Goal: Navigation & Orientation: Find specific page/section

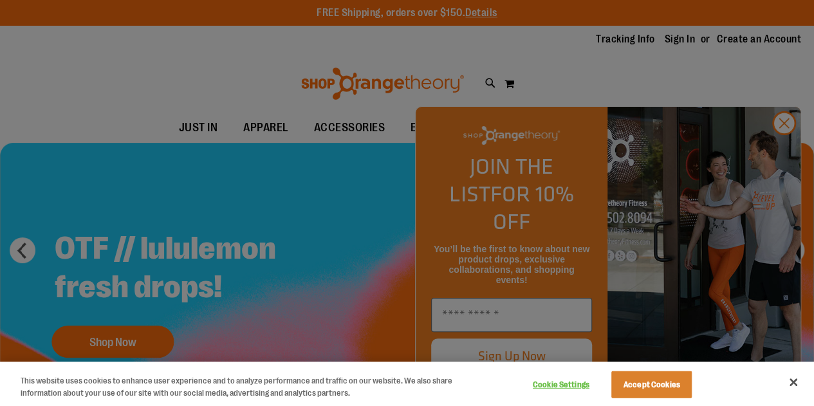
click at [787, 144] on div at bounding box center [407, 203] width 814 height 406
click at [792, 155] on div at bounding box center [407, 203] width 814 height 406
drag, startPoint x: 793, startPoint y: 383, endPoint x: 777, endPoint y: 389, distance: 17.1
click at [777, 389] on div "Privacy" at bounding box center [785, 383] width 28 height 31
click at [788, 381] on button "Close" at bounding box center [793, 382] width 28 height 28
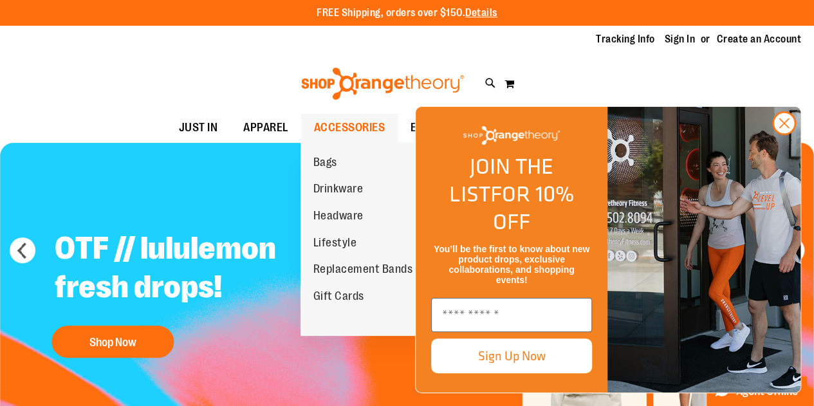
click at [365, 130] on span "ACCESSORIES" at bounding box center [349, 127] width 71 height 29
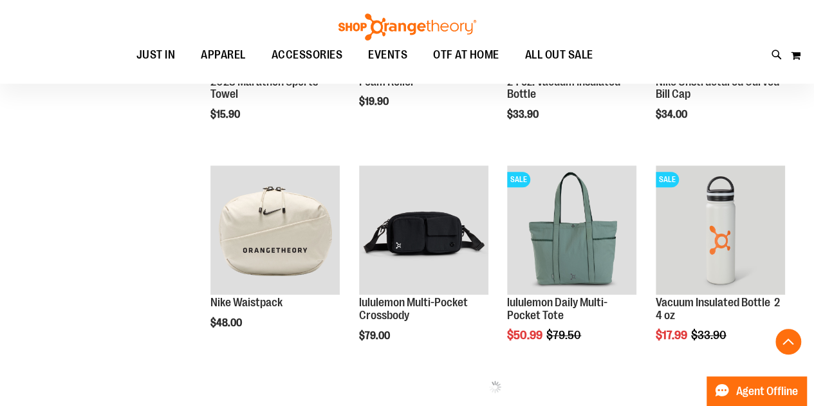
scroll to position [547, 0]
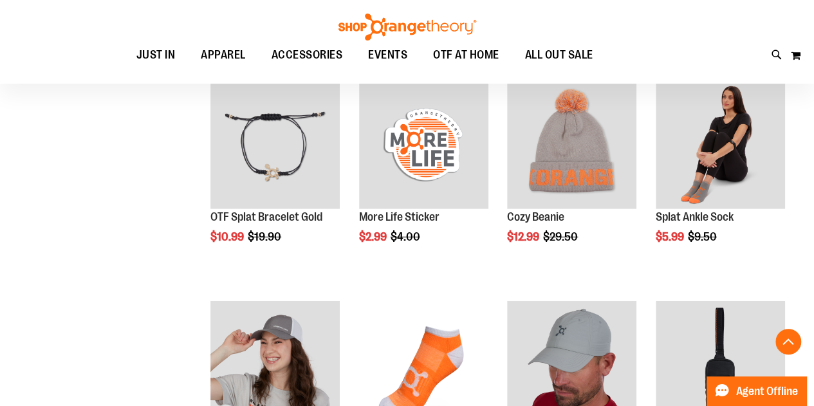
scroll to position [1848, 0]
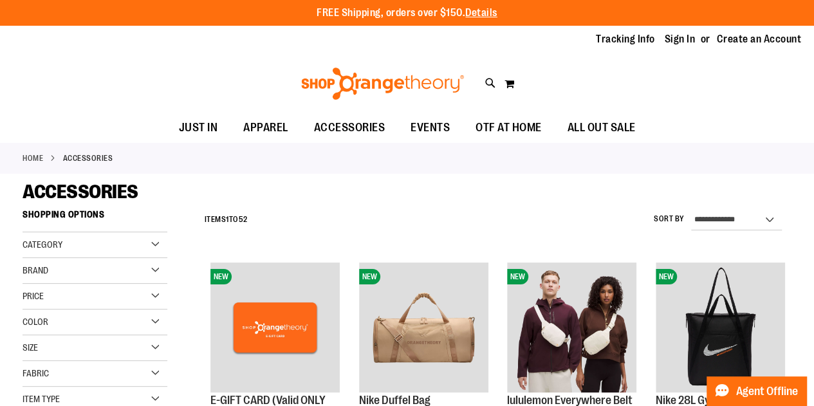
click at [367, 86] on img at bounding box center [382, 84] width 167 height 32
